Goal: Task Accomplishment & Management: Manage account settings

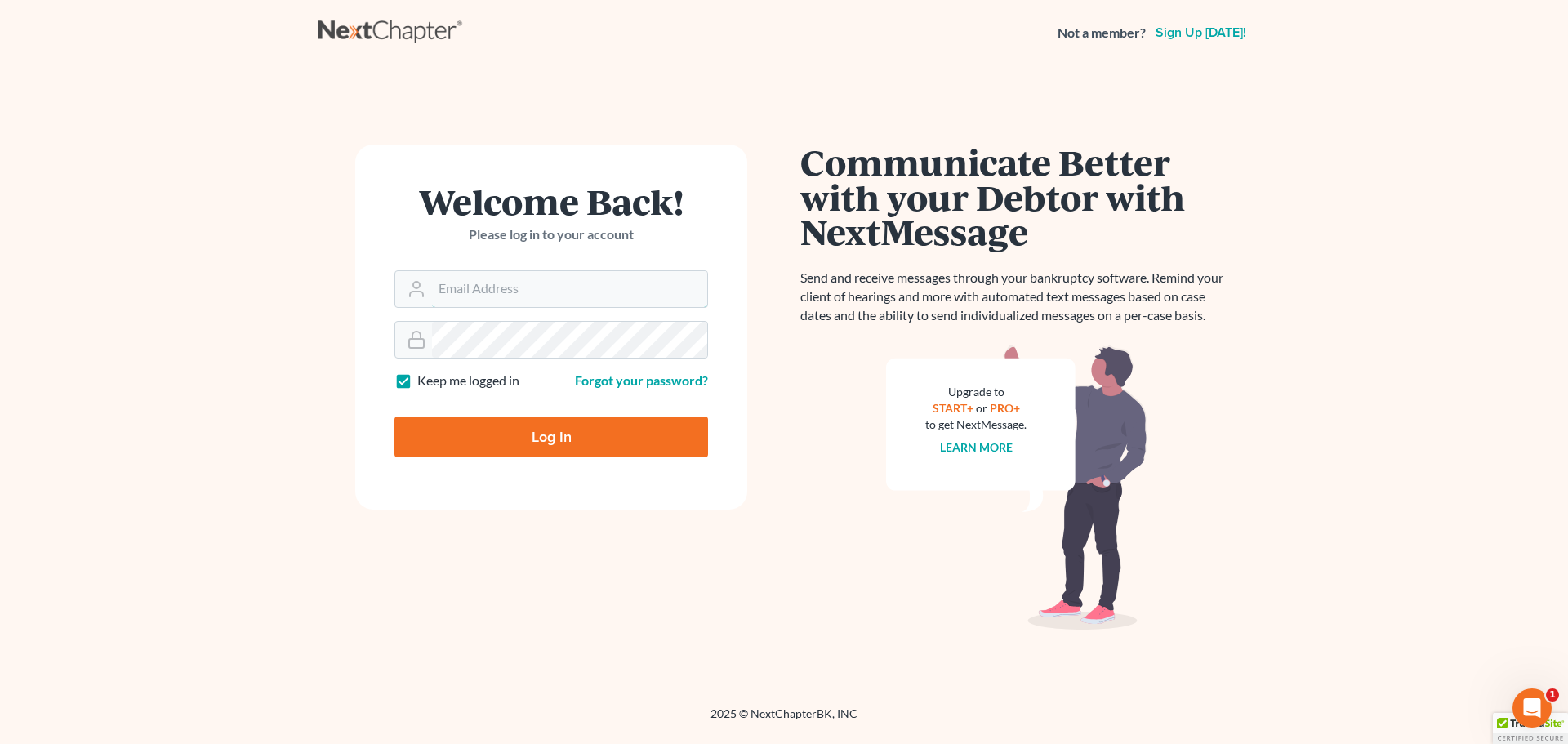
type input "attydrake@gmail.com"
click at [543, 435] on input "Log In" at bounding box center [551, 436] width 314 height 41
type input "Thinking..."
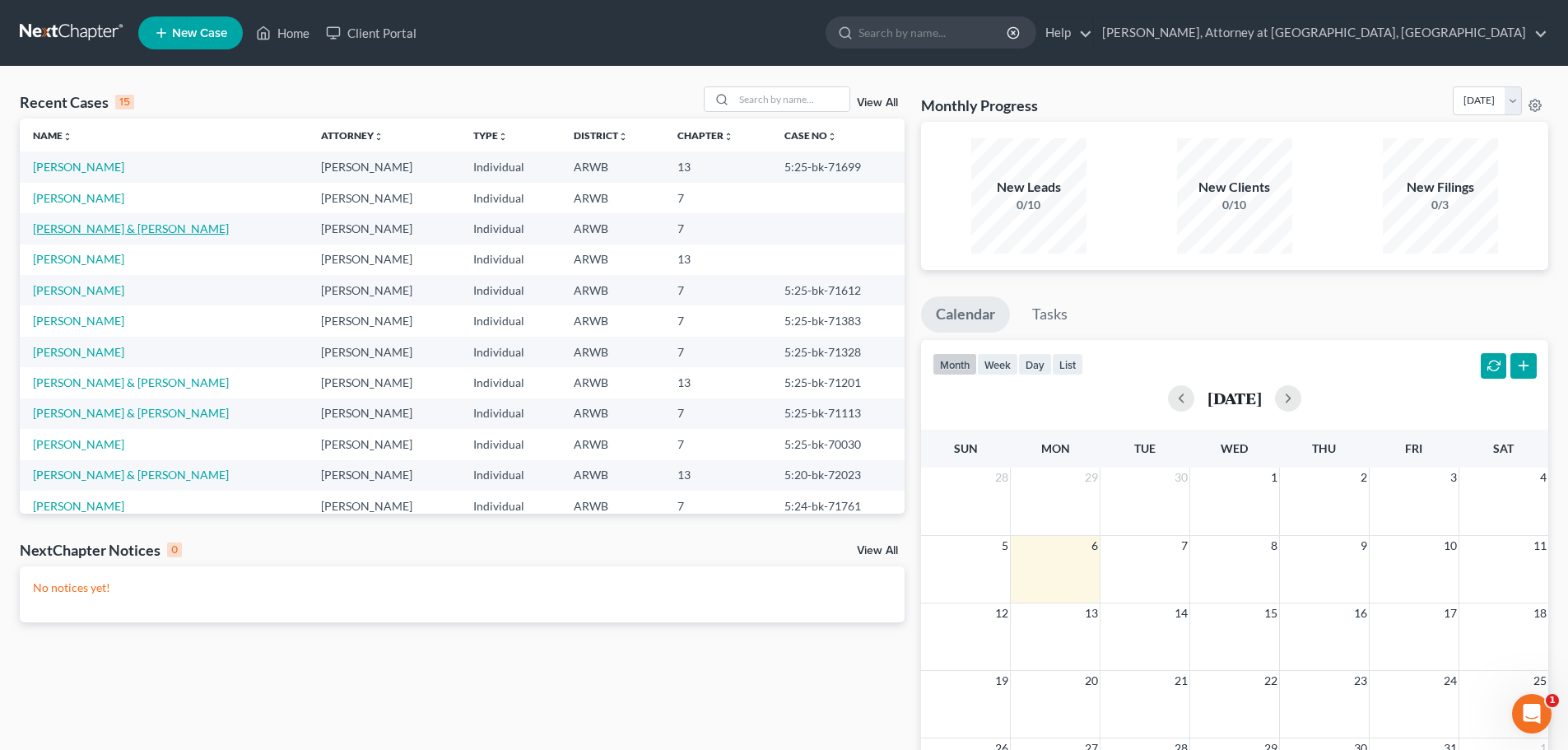
click at [65, 224] on link "Wimbley, Chairty & David" at bounding box center [131, 228] width 196 height 14
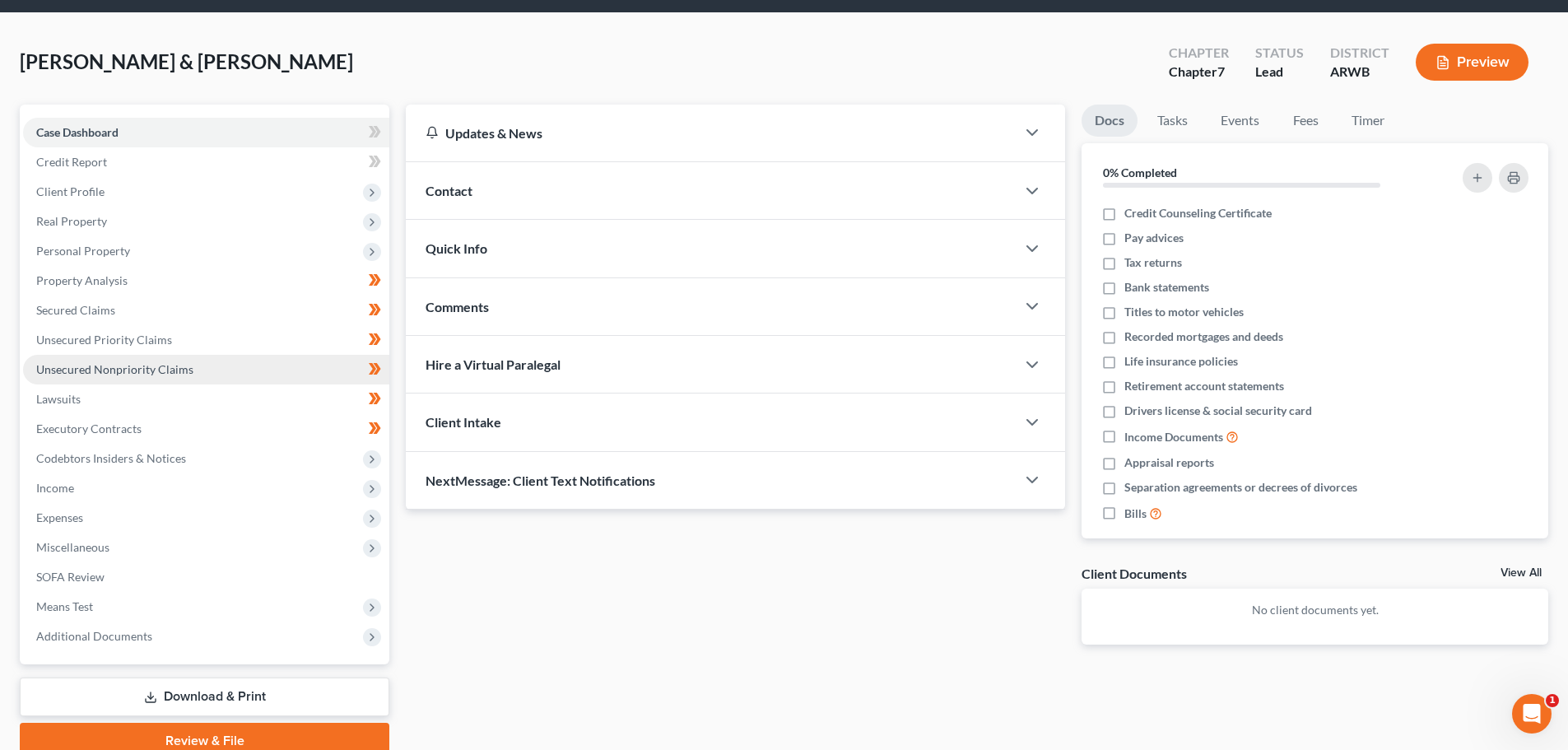
scroll to position [83, 0]
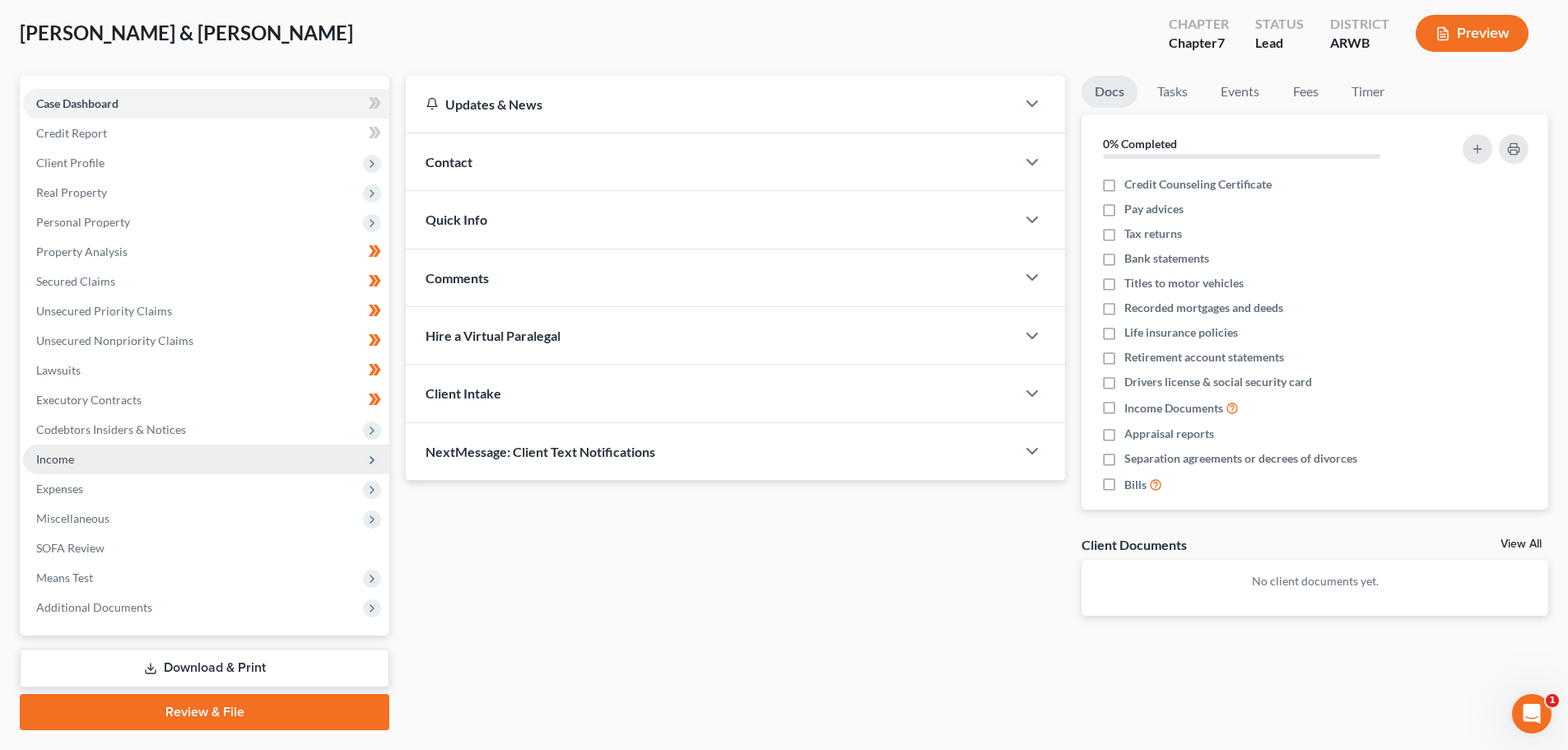
click at [109, 456] on span "Income" at bounding box center [205, 459] width 366 height 30
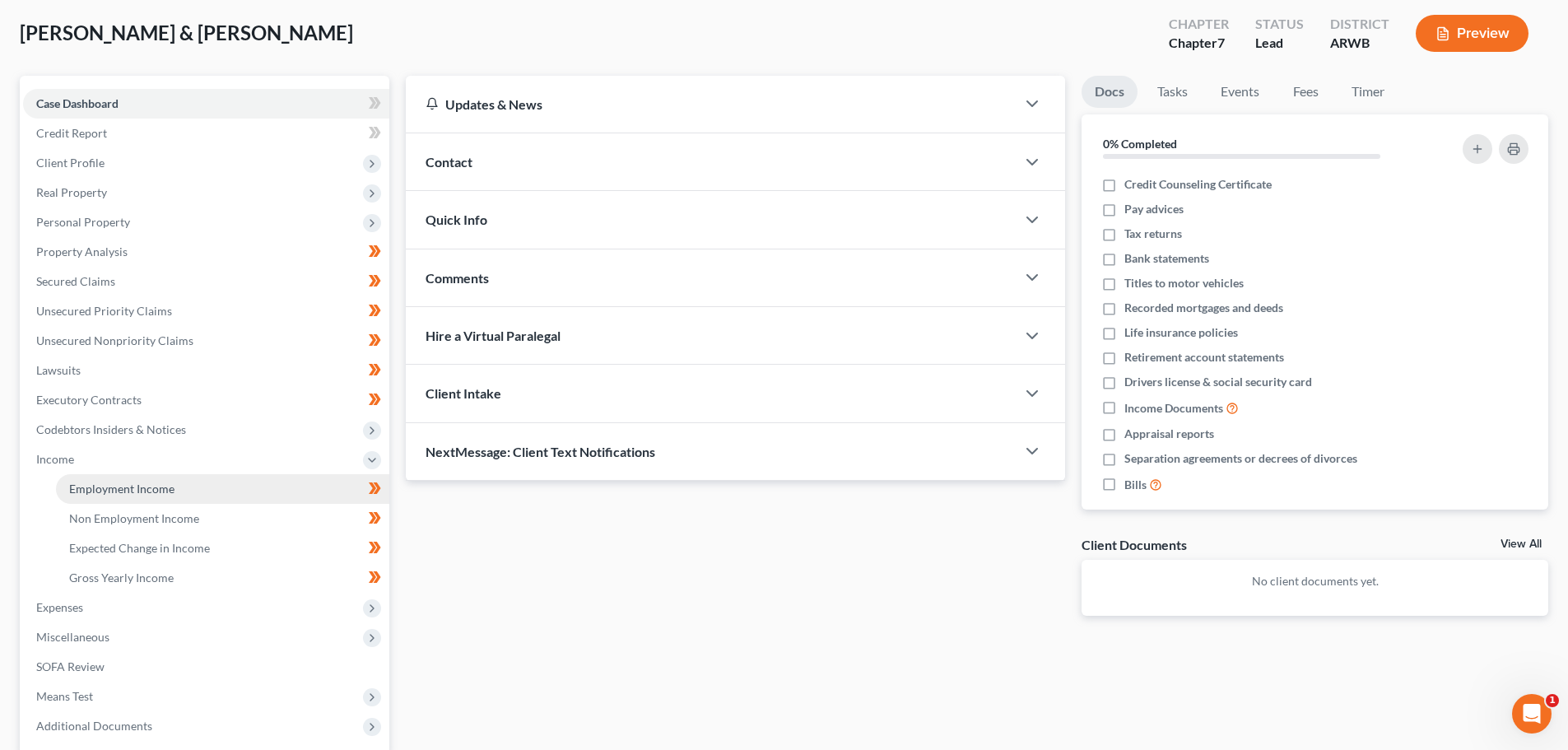
click at [114, 483] on span "Employment Income" at bounding box center [122, 488] width 105 height 14
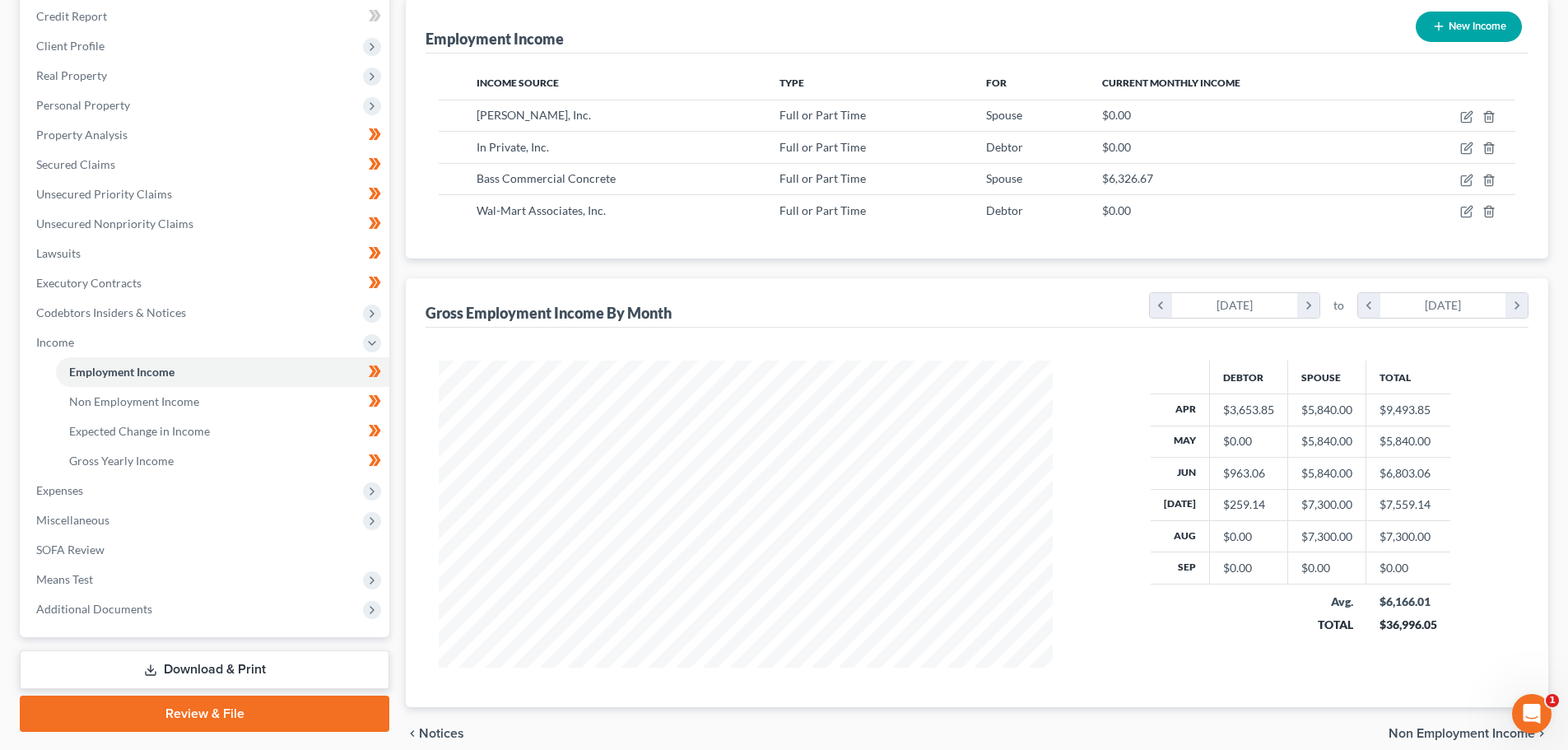
scroll to position [272, 0]
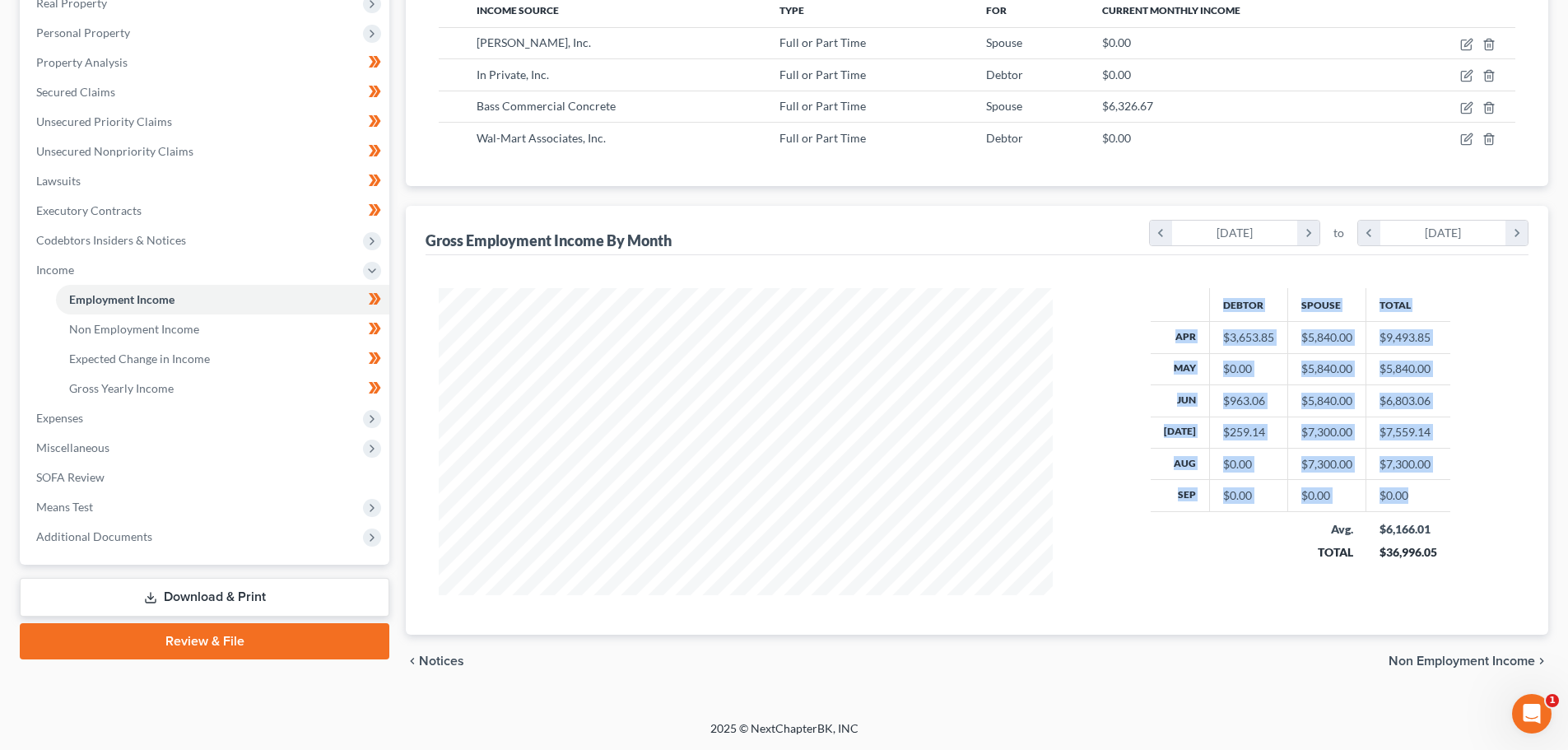
drag, startPoint x: 1105, startPoint y: 275, endPoint x: 1219, endPoint y: 549, distance: 296.8
click at [1219, 549] on div "Debtor Spouse Total Apr $3,653.85 $5,840.00 $9,493.85 May $0.00 $5,840.00 $5,84…" at bounding box center [976, 445] width 1103 height 379
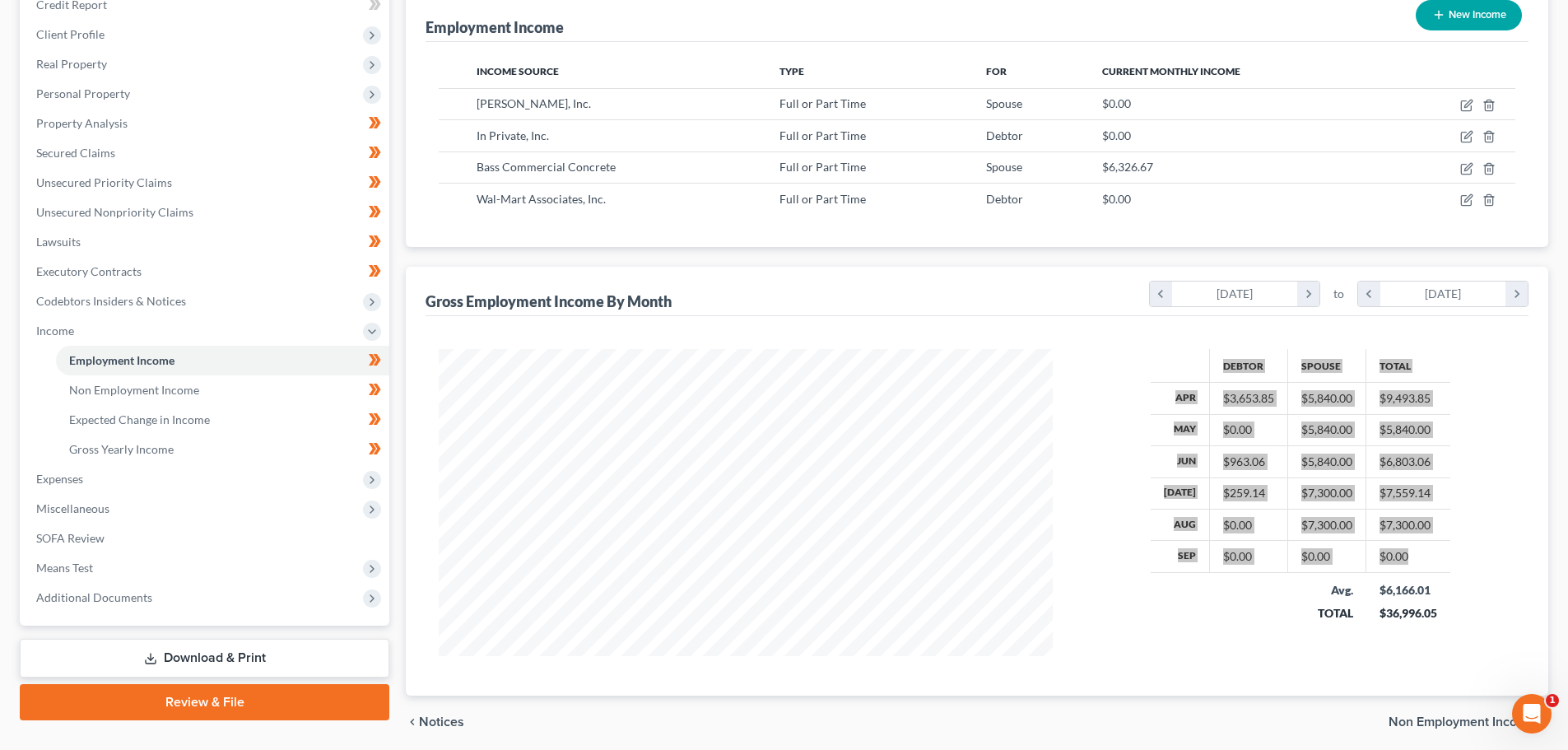
scroll to position [822947, 822512]
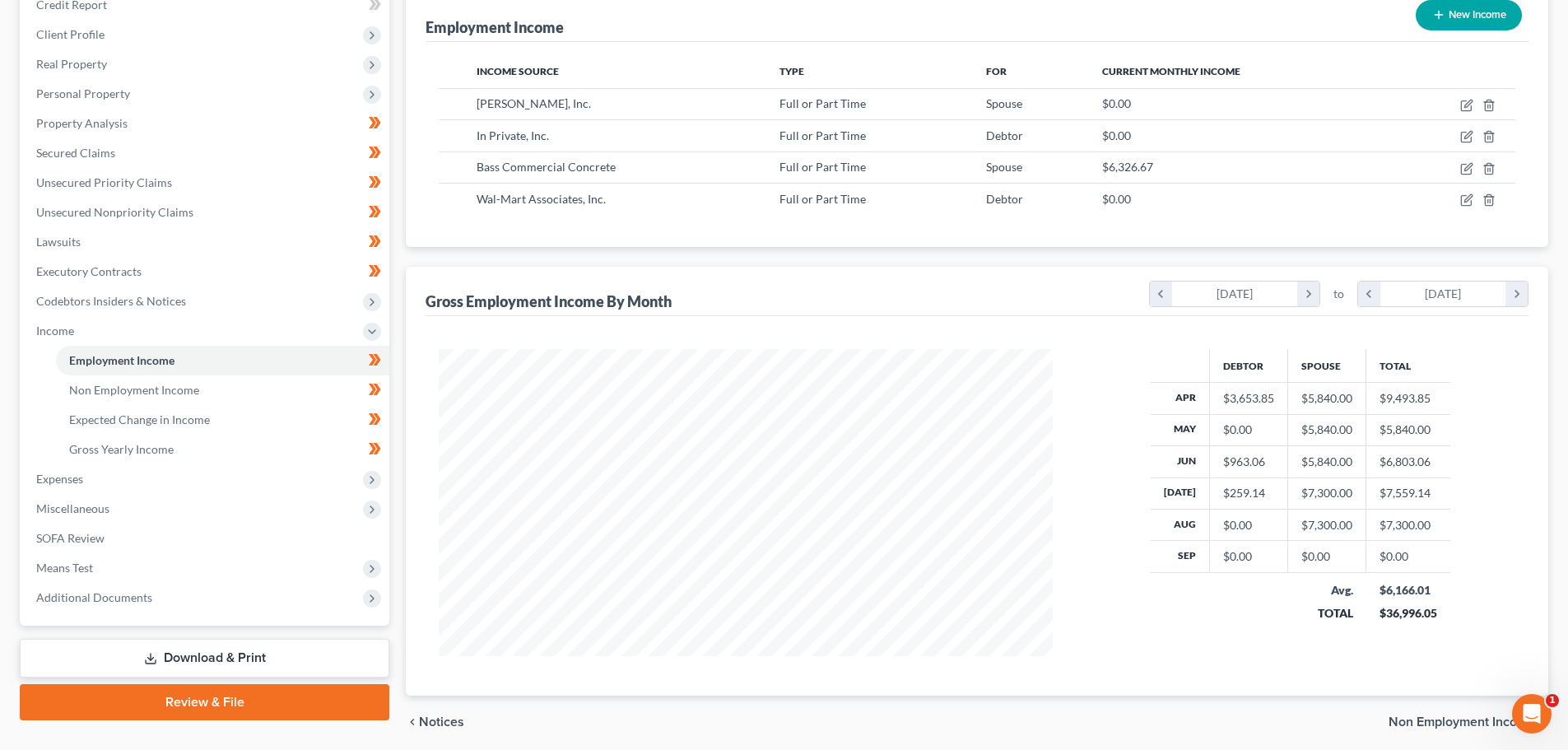
click at [1064, 541] on div at bounding box center [746, 503] width 647 height 307
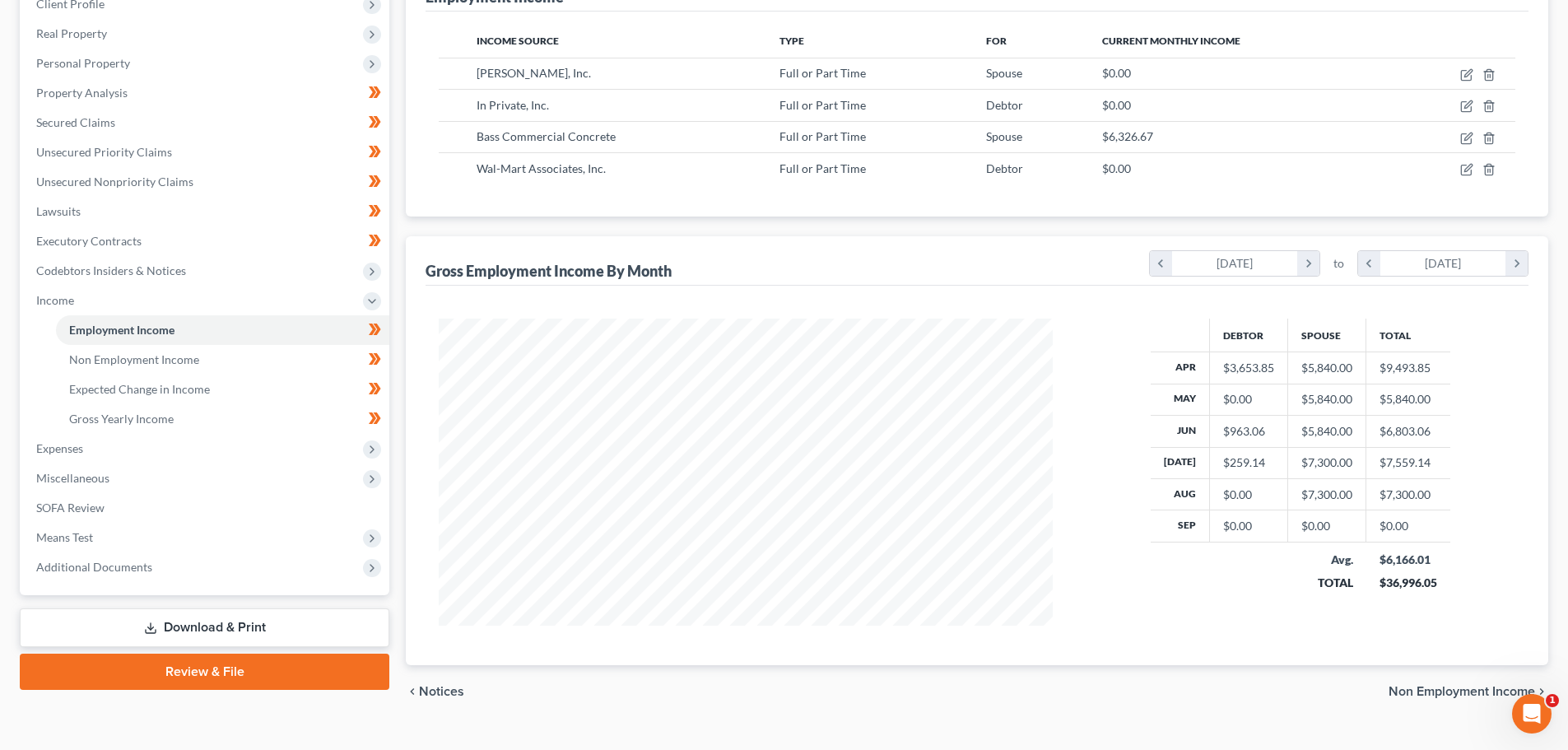
scroll to position [247, 0]
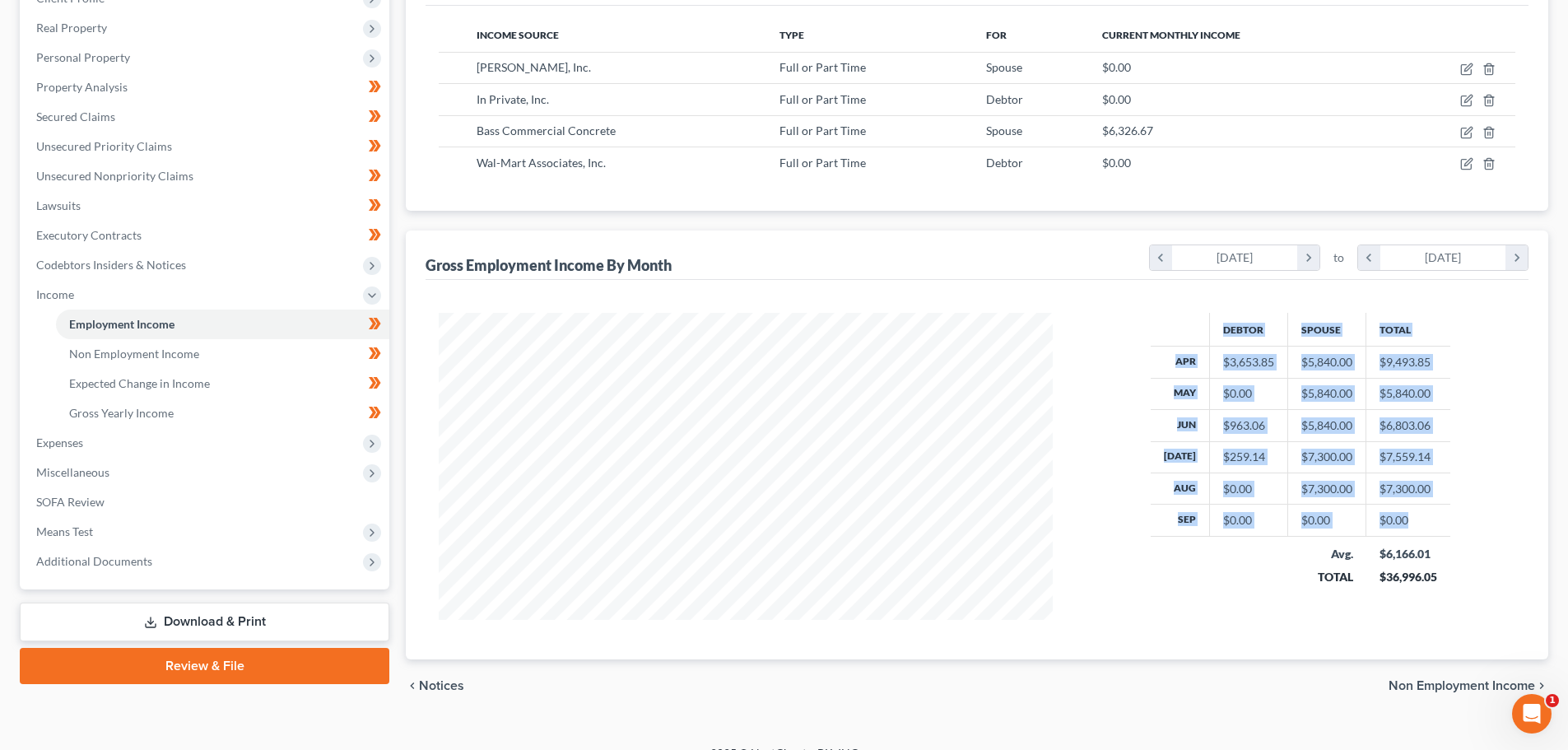
drag, startPoint x: 1146, startPoint y: 332, endPoint x: 1487, endPoint y: 510, distance: 384.7
click at [1487, 510] on div "Debtor Spouse Total Apr $3,653.85 $5,840.00 $9,493.85 May $0.00 $5,840.00 $5,84…" at bounding box center [1300, 466] width 463 height 307
click at [1087, 508] on div "Debtor Spouse Total Apr $3,653.85 $5,840.00 $9,493.85 May $0.00 $5,840.00 $5,84…" at bounding box center [1300, 466] width 463 height 307
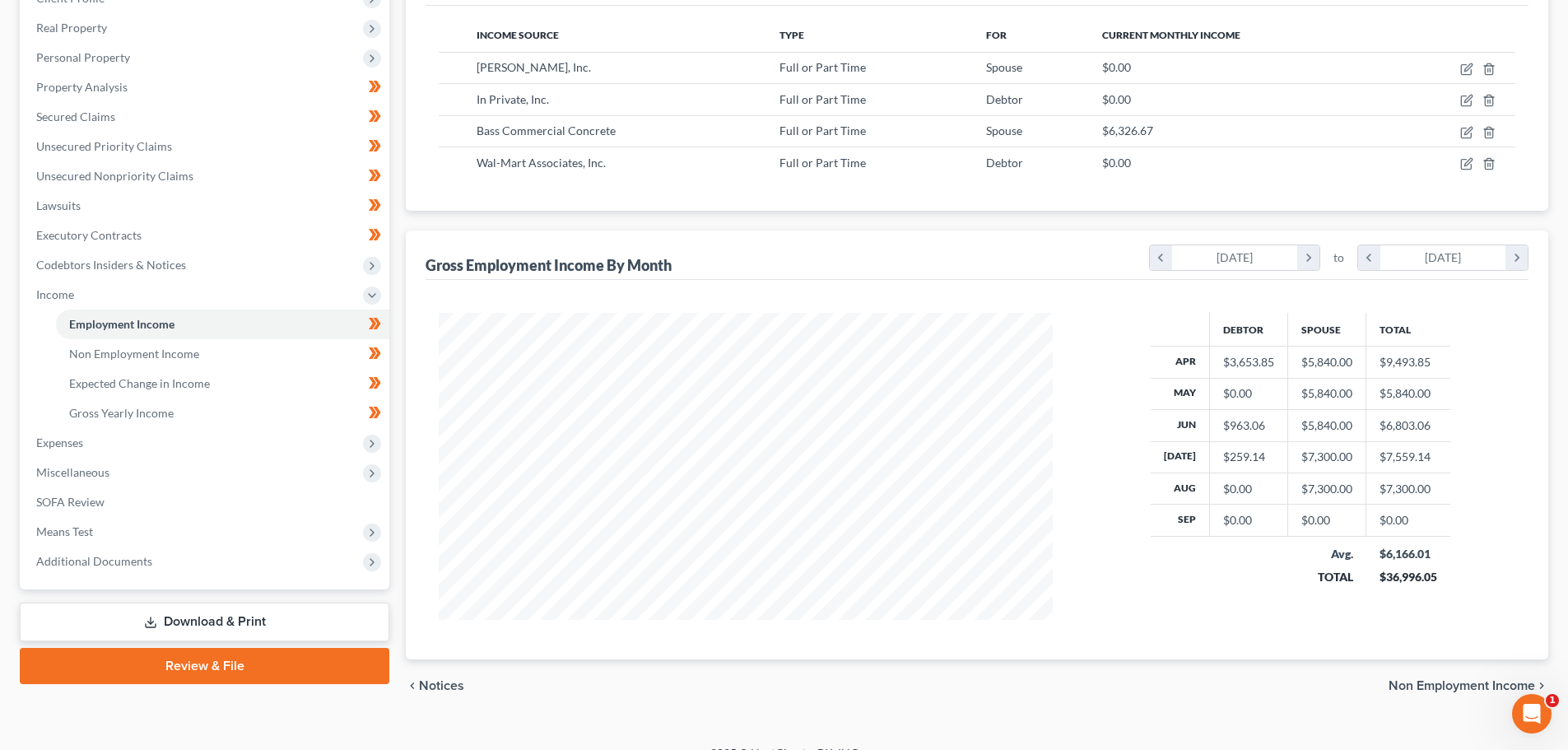
click at [1066, 580] on div at bounding box center [746, 466] width 647 height 307
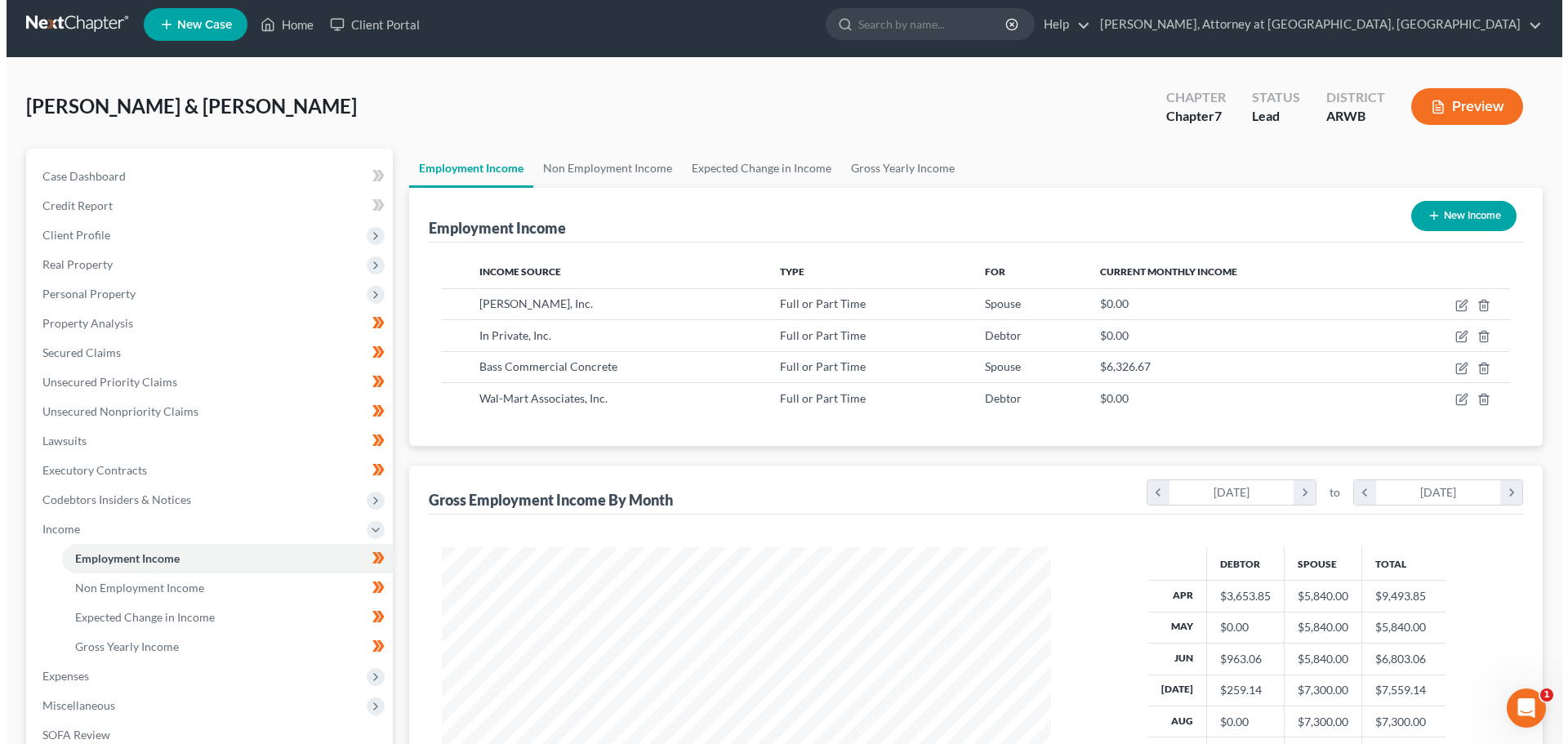
scroll to position [0, 0]
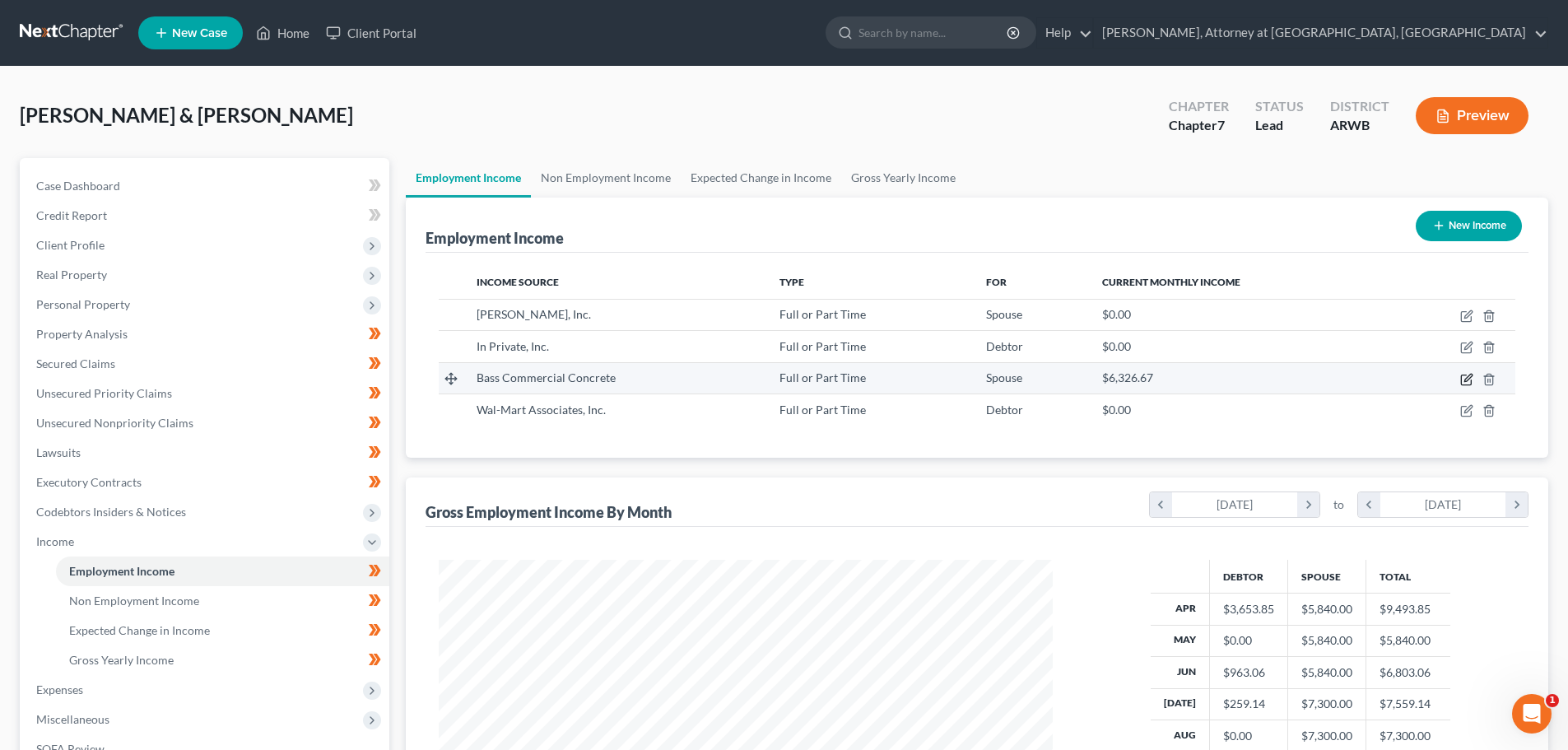
click at [1469, 375] on icon "button" at bounding box center [1466, 379] width 13 height 13
select select "0"
select select "2"
select select "3"
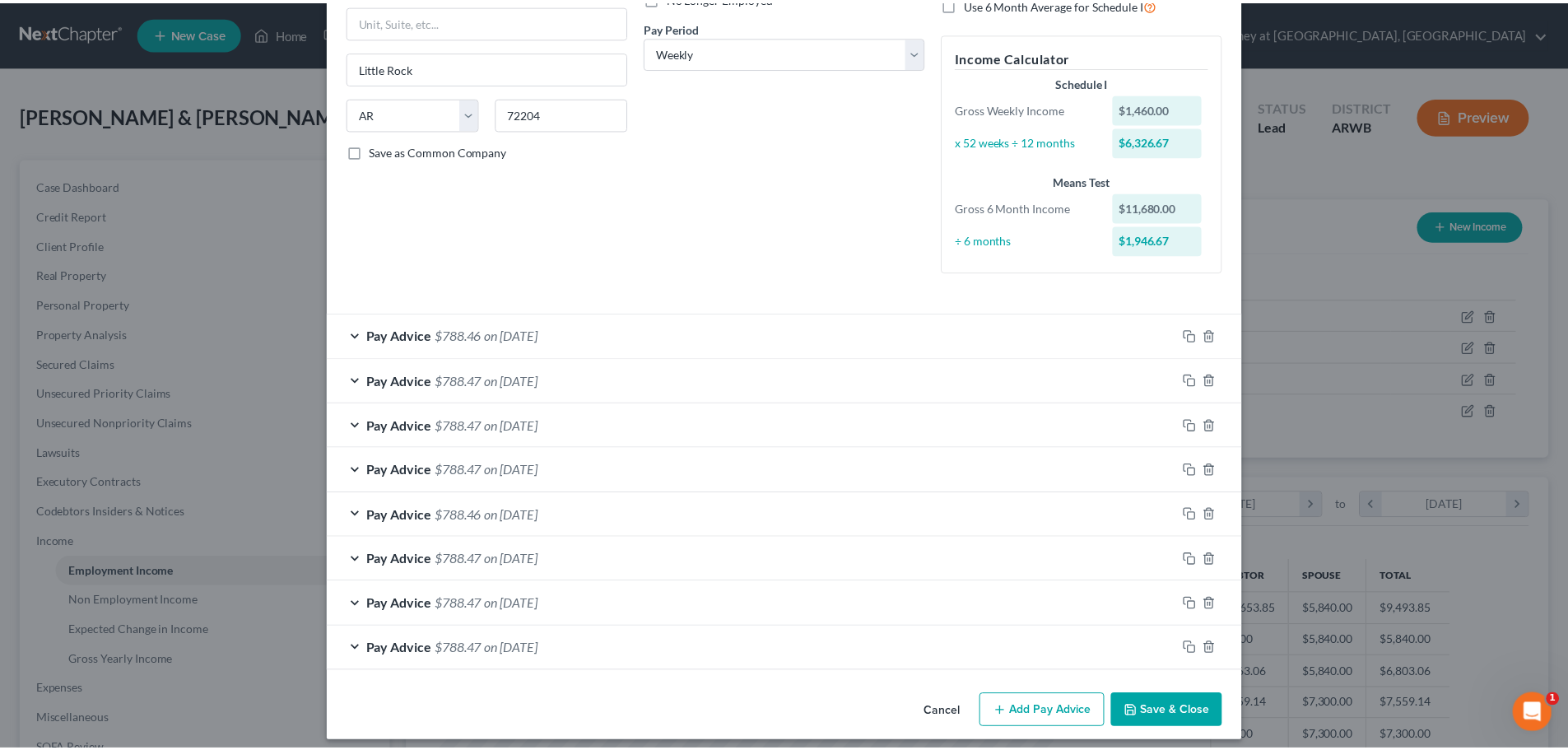
scroll to position [255, 0]
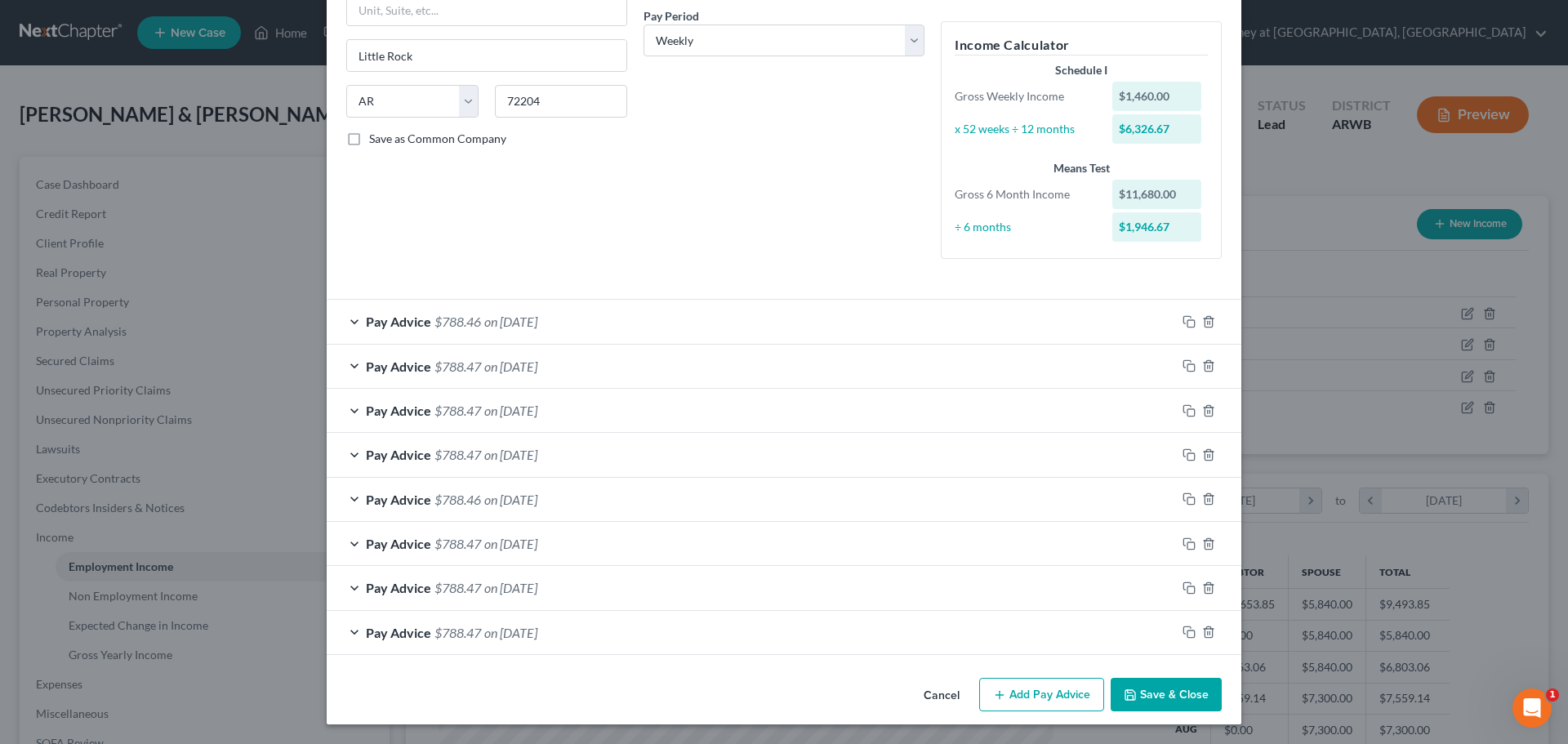
click at [1162, 692] on button "Save & Close" at bounding box center [1166, 695] width 111 height 34
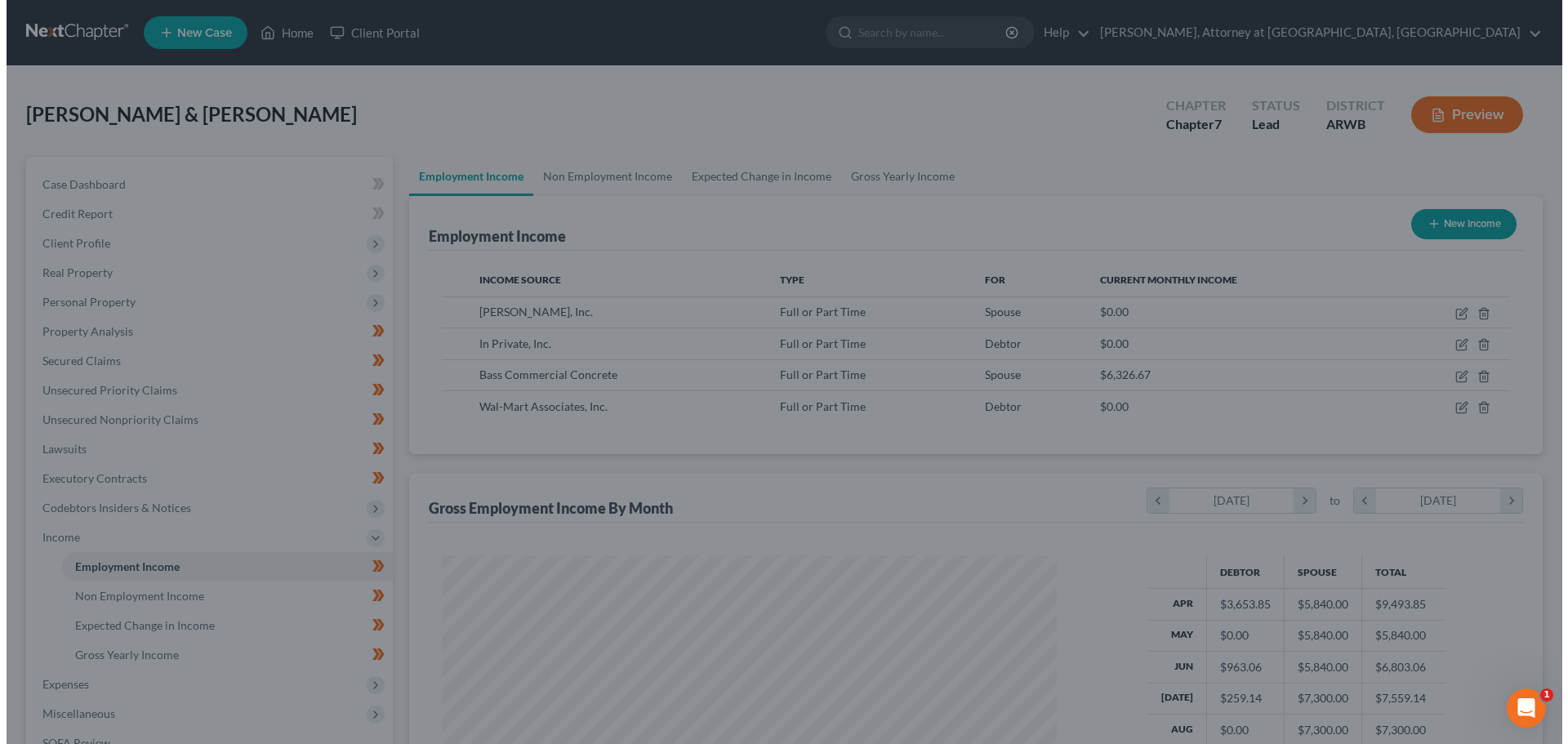
scroll to position [816364, 815890]
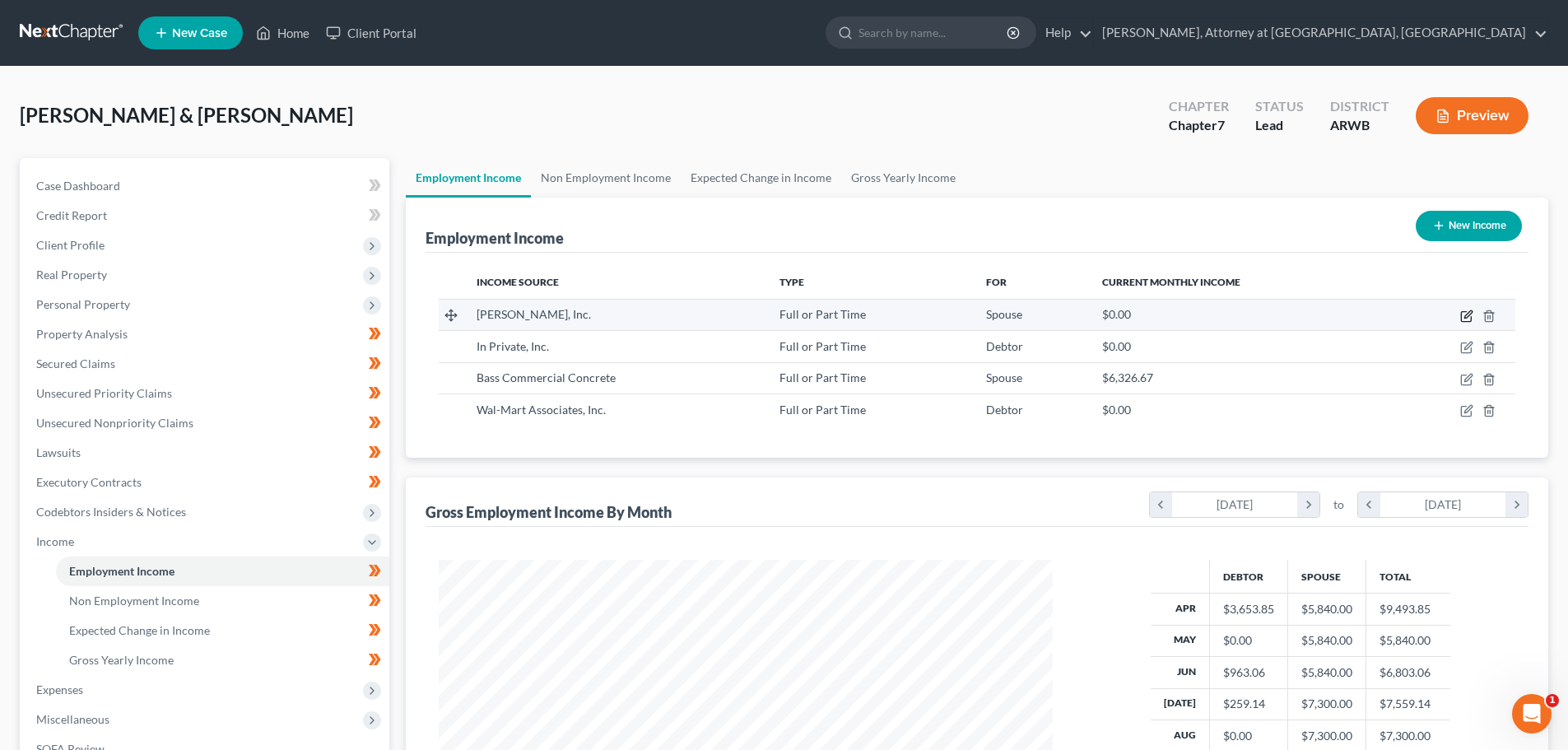
click at [1467, 314] on icon "button" at bounding box center [1466, 315] width 13 height 13
select select "0"
select select "2"
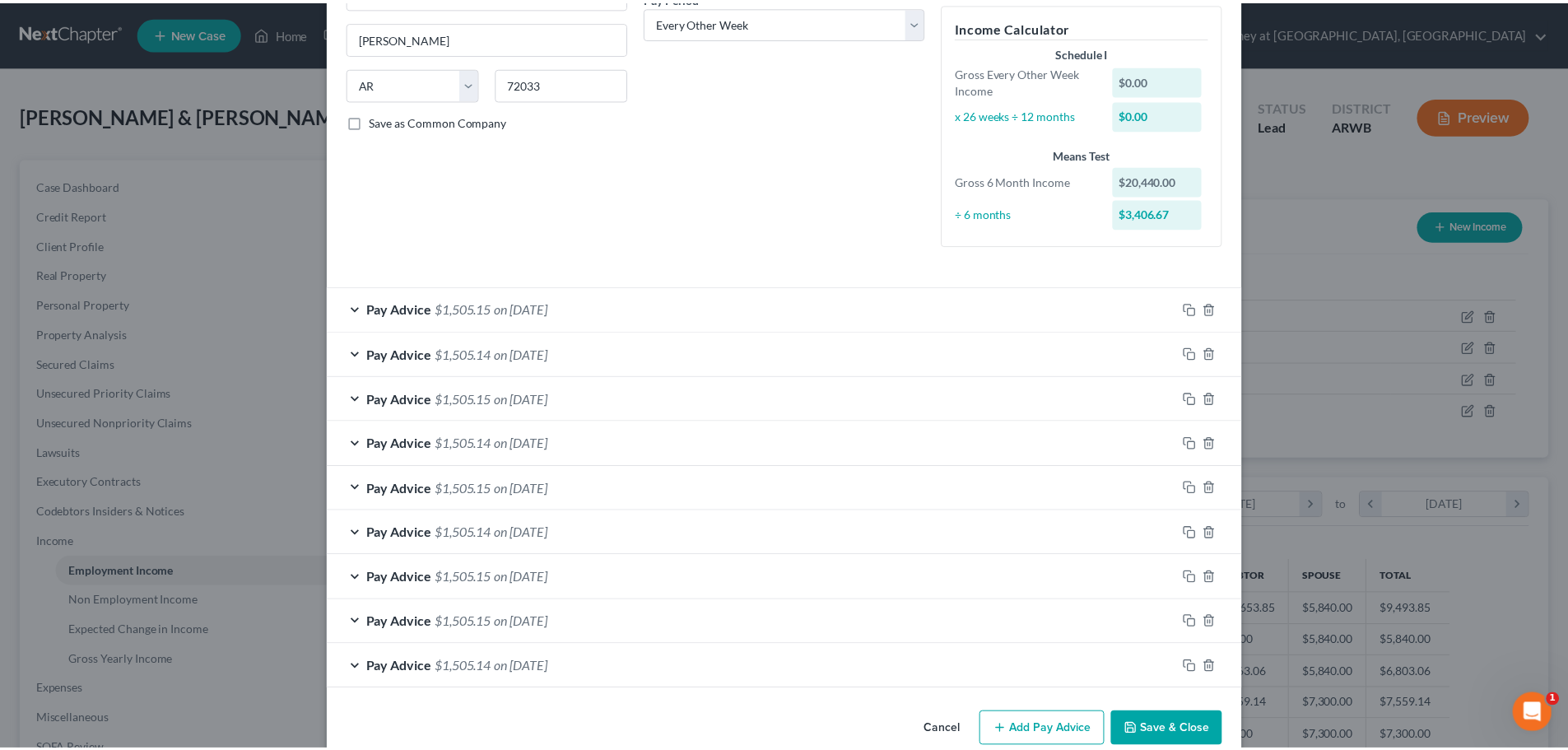
scroll to position [303, 0]
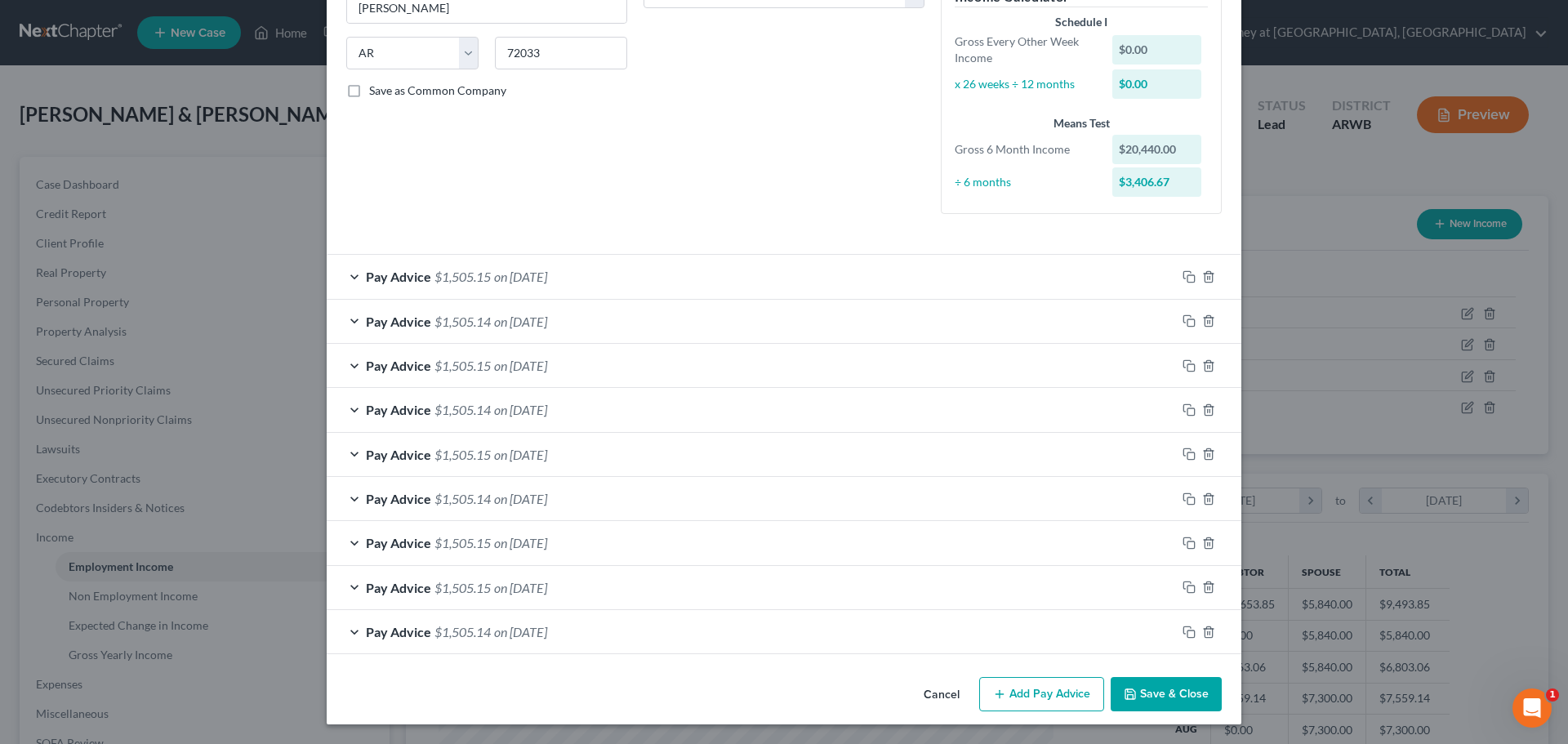
click at [1155, 690] on button "Save & Close" at bounding box center [1166, 694] width 111 height 34
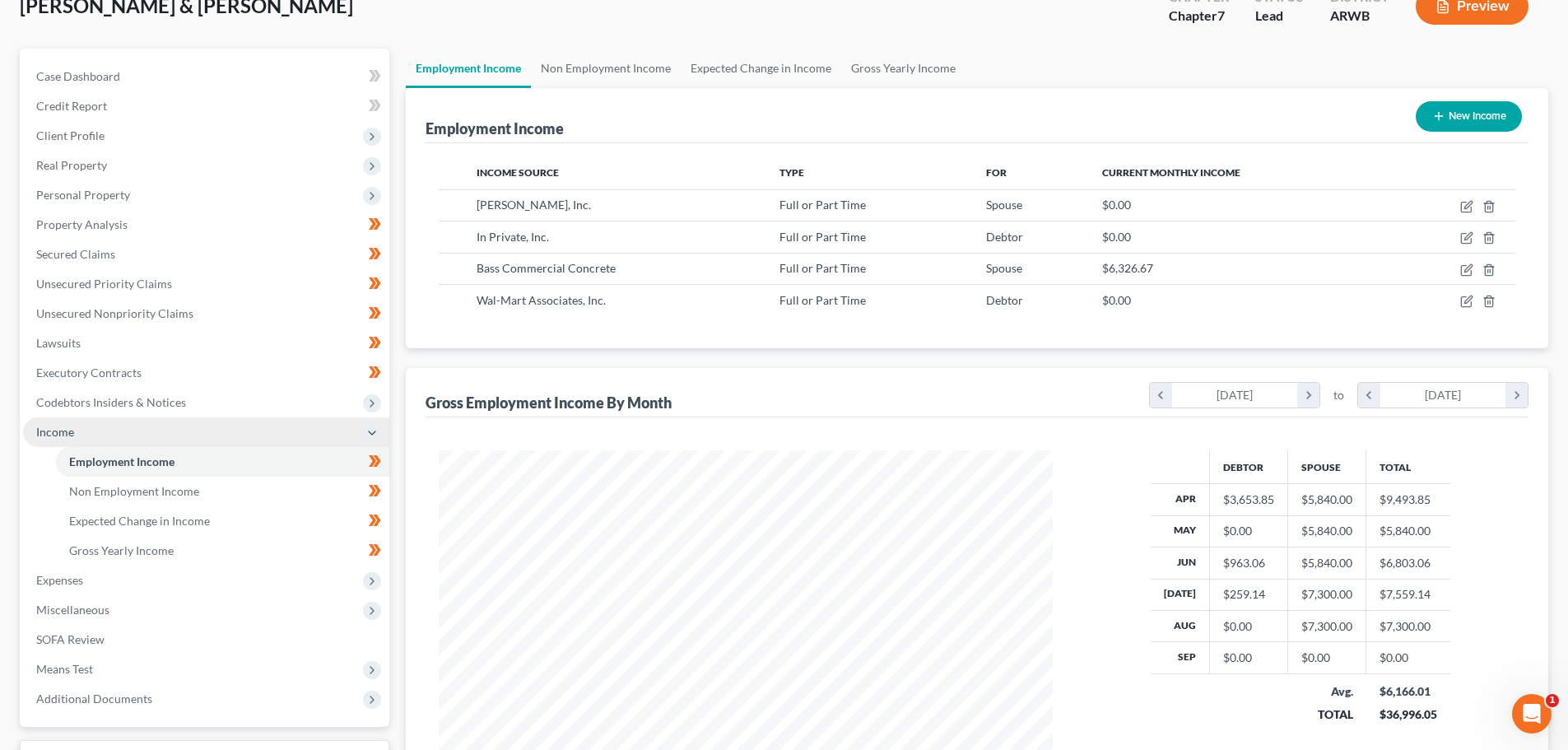
scroll to position [0, 0]
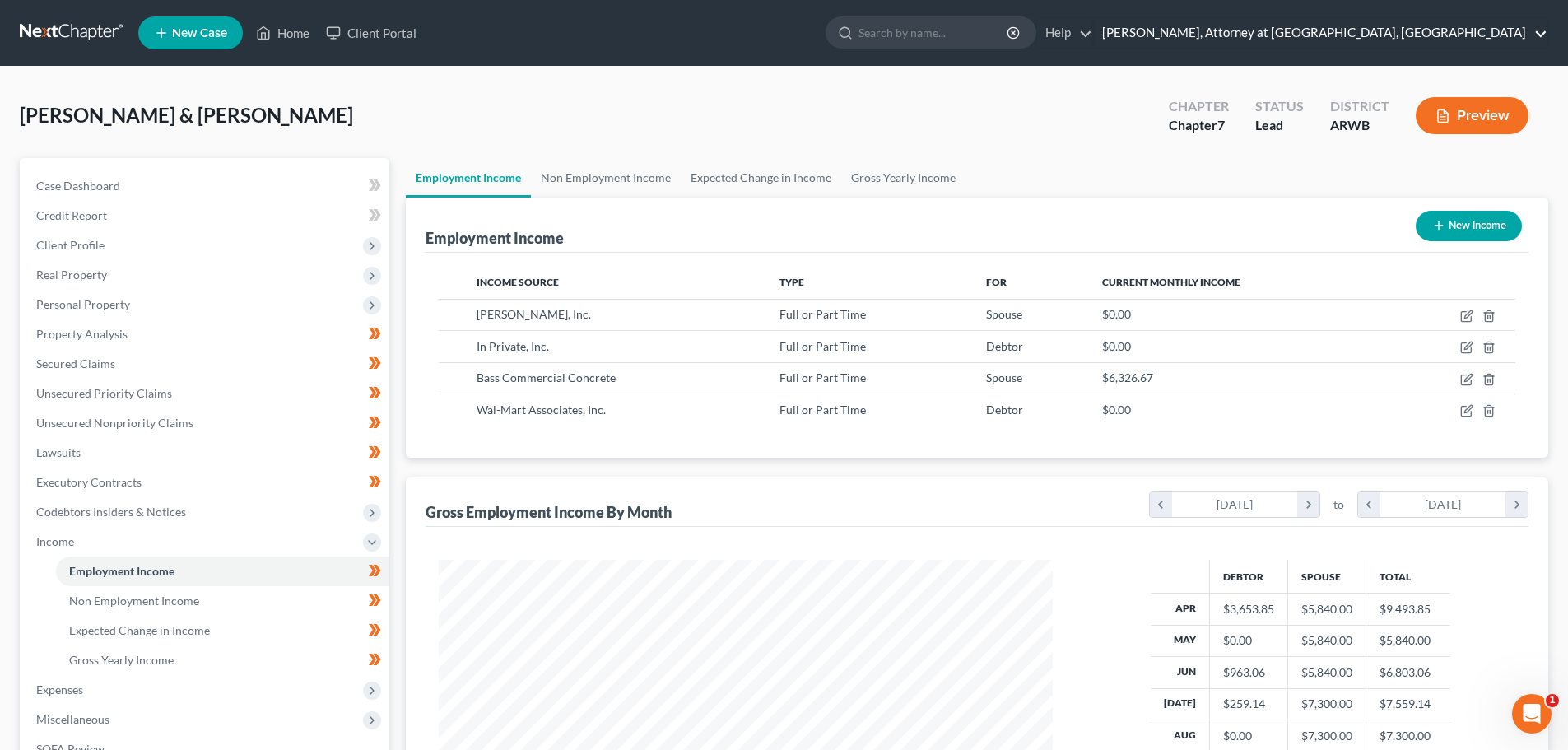
click at [1540, 31] on link "Mark D. Drake, Attorney at Law, PA" at bounding box center [1321, 33] width 454 height 30
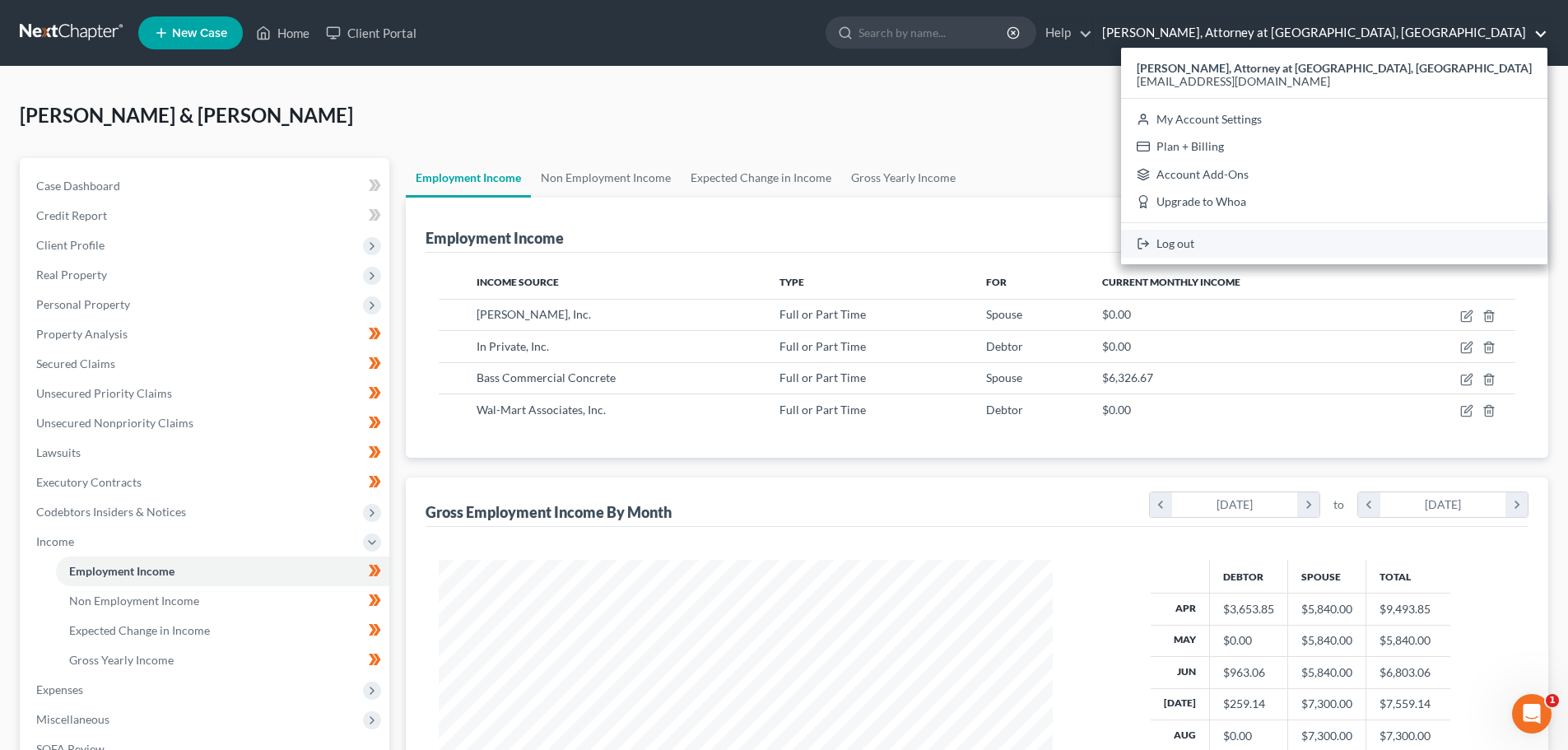
click at [1393, 245] on link "Log out" at bounding box center [1333, 244] width 426 height 28
